Goal: Information Seeking & Learning: Learn about a topic

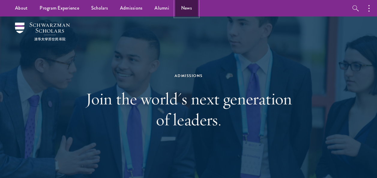
click at [188, 8] on link "News" at bounding box center [186, 8] width 23 height 16
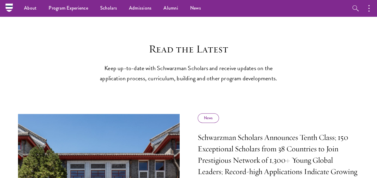
scroll to position [178, 0]
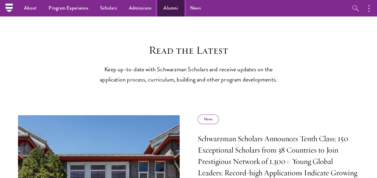
click at [167, 7] on link "Alumni" at bounding box center [170, 8] width 27 height 16
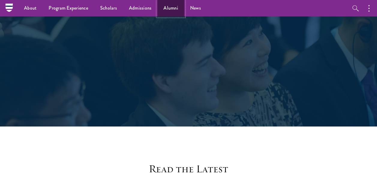
scroll to position [59, 0]
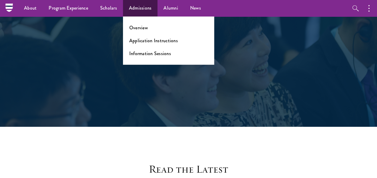
click at [139, 11] on link "Admissions" at bounding box center [140, 8] width 35 height 16
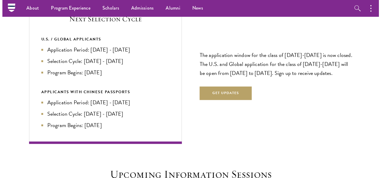
scroll to position [1280, 0]
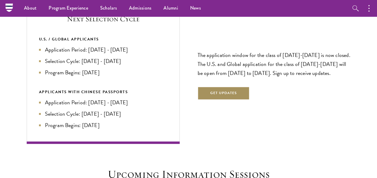
click at [237, 94] on button "Get Updates" at bounding box center [224, 93] width 52 height 13
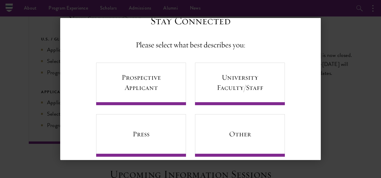
scroll to position [32, 0]
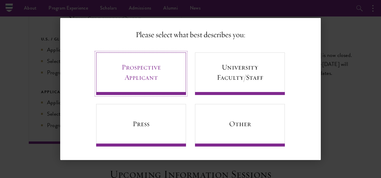
click at [159, 80] on link "Prospective Applicant" at bounding box center [141, 73] width 90 height 43
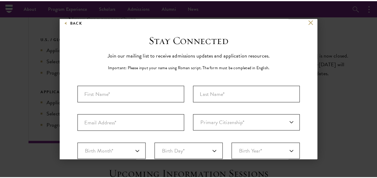
scroll to position [0, 0]
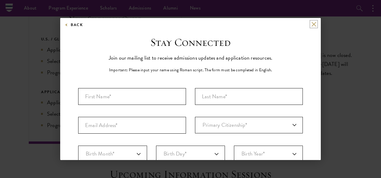
click at [311, 23] on button at bounding box center [313, 24] width 5 height 5
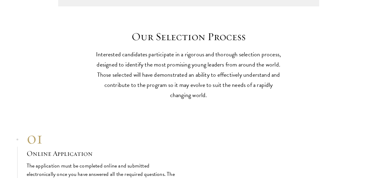
click at [335, 127] on div "01 Online Application 01 Online Application The application must be completed o…" at bounding box center [189, 169] width 324 height 85
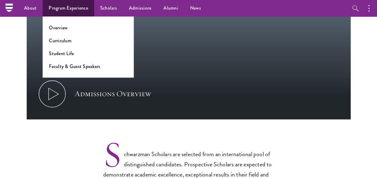
scroll to position [359, 0]
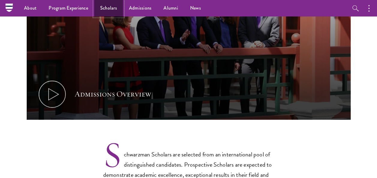
click at [113, 6] on link "Scholars" at bounding box center [108, 8] width 29 height 16
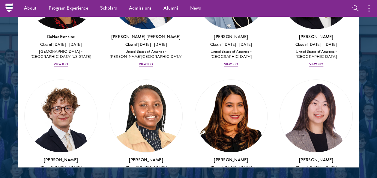
scroll to position [1211, 0]
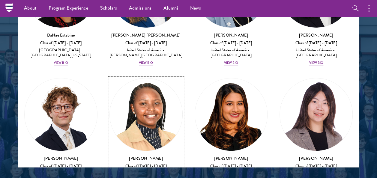
click at [144, 178] on div "View Bio" at bounding box center [146, 181] width 14 height 5
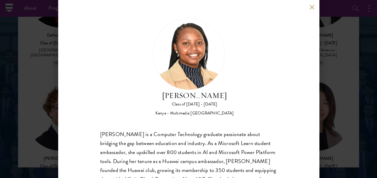
click at [311, 8] on button at bounding box center [311, 6] width 5 height 5
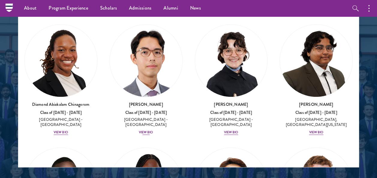
scroll to position [115, 0]
